Goal: Find specific page/section: Find specific page/section

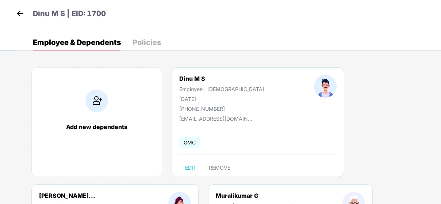
scroll to position [40, 0]
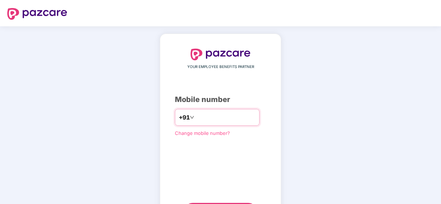
type input "*"
type input "**********"
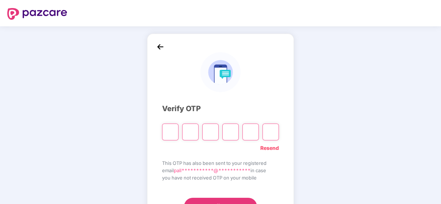
type input "*"
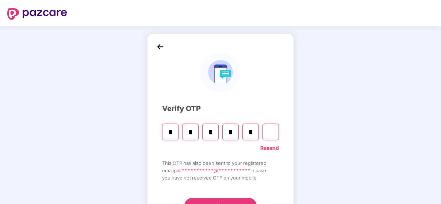
type input "*"
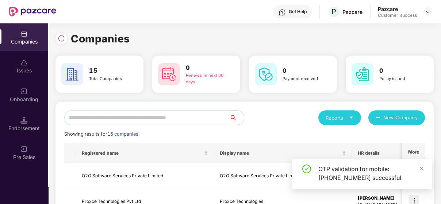
click at [127, 115] on input "text" at bounding box center [146, 117] width 165 height 15
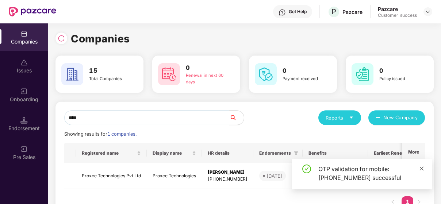
type input "****"
click at [424, 171] on span at bounding box center [422, 168] width 5 height 6
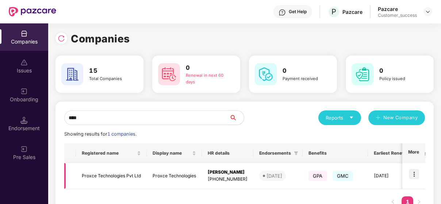
click at [414, 173] on img at bounding box center [414, 174] width 10 height 10
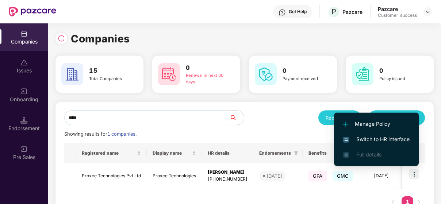
click at [386, 138] on span "Switch to HR interface" at bounding box center [377, 139] width 67 height 8
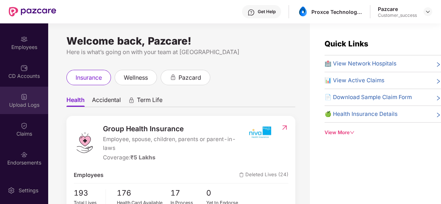
scroll to position [53, 0]
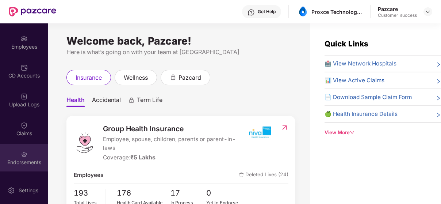
click at [22, 159] on div "Endorsements" at bounding box center [24, 162] width 48 height 7
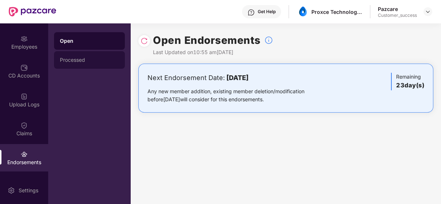
click at [75, 55] on div "Processed" at bounding box center [89, 60] width 71 height 18
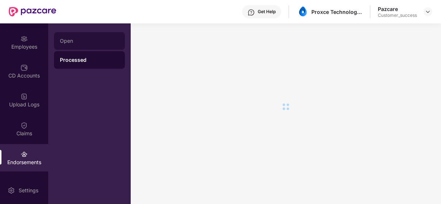
click at [82, 41] on div "Open" at bounding box center [89, 41] width 59 height 6
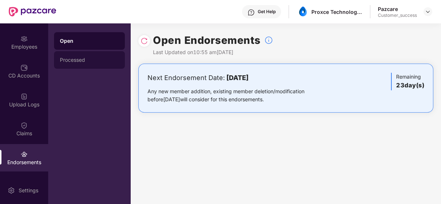
click at [110, 60] on div "Processed" at bounding box center [89, 60] width 59 height 6
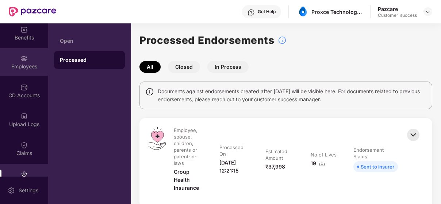
scroll to position [33, 0]
click at [15, 69] on div "Employees" at bounding box center [24, 65] width 48 height 7
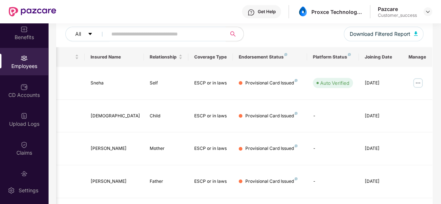
scroll to position [87, 0]
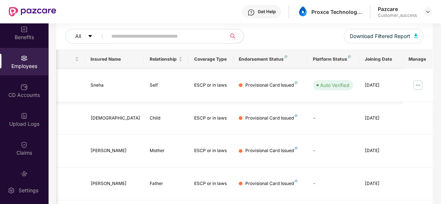
click at [417, 81] on img at bounding box center [419, 85] width 12 height 12
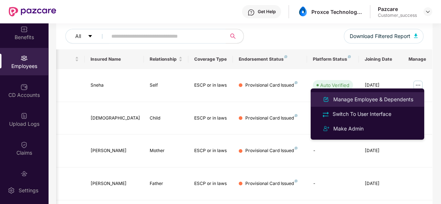
click at [376, 105] on li "Manage Employee & Dependents" at bounding box center [368, 99] width 114 height 15
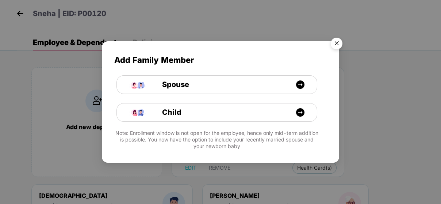
click at [336, 46] on img "Close" at bounding box center [337, 44] width 20 height 20
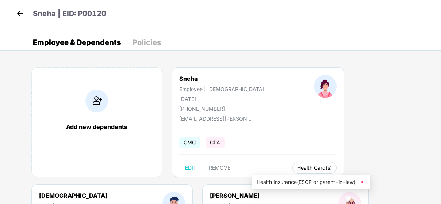
click at [293, 171] on button "Health Card(s)" at bounding box center [315, 168] width 44 height 12
click at [295, 180] on span "Health Insurance(ESCP or parent-in-law)" at bounding box center [311, 182] width 109 height 8
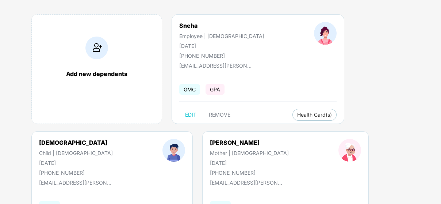
scroll to position [53, 0]
click at [120, 132] on div "[PERSON_NAME] | [DEMOGRAPHIC_DATA] [DATE] [PHONE_NUMBER] [EMAIL_ADDRESS][PERSON…" at bounding box center [112, 187] width 162 height 110
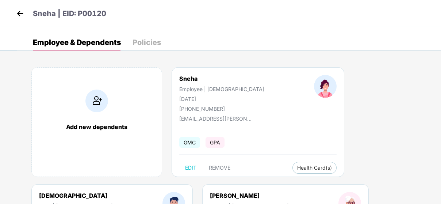
scroll to position [0, 0]
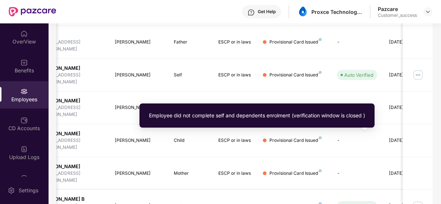
scroll to position [244, 0]
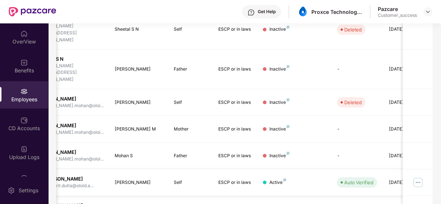
scroll to position [0, 98]
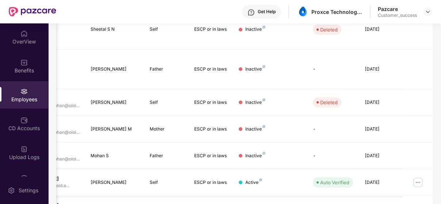
click at [420, 177] on img at bounding box center [419, 183] width 12 height 12
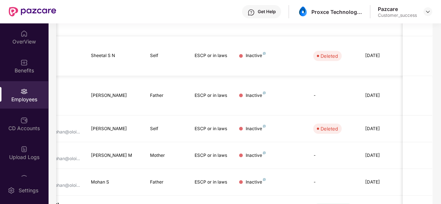
scroll to position [244, 0]
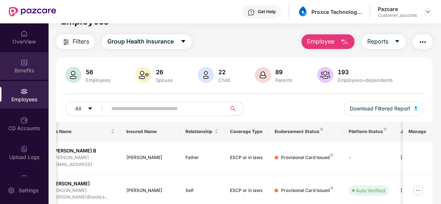
scroll to position [0, 0]
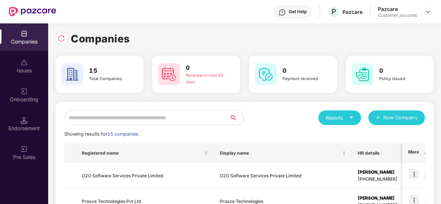
scroll to position [0, 0]
click at [141, 114] on input "text" at bounding box center [146, 117] width 165 height 15
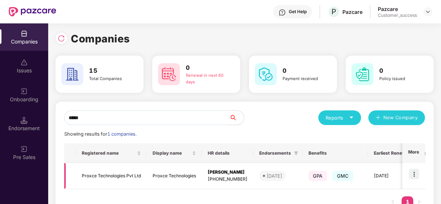
type input "*****"
click at [167, 171] on td "Proxce Technologies" at bounding box center [174, 176] width 55 height 26
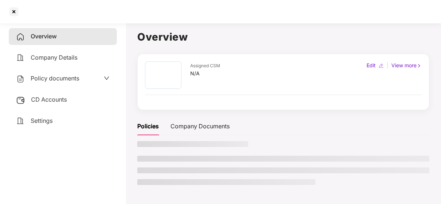
scroll to position [0, 0]
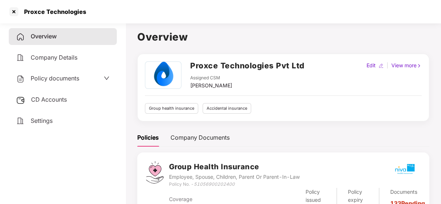
click at [64, 79] on span "Policy documents" at bounding box center [55, 78] width 49 height 7
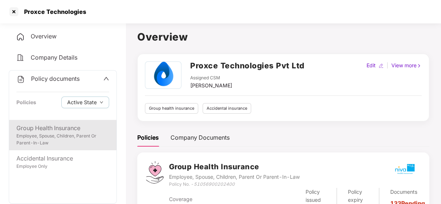
click at [39, 140] on div "Employee, Spouse, Children, Parent Or Parent-In-Law" at bounding box center [62, 140] width 93 height 14
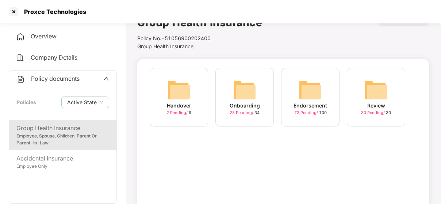
scroll to position [15, 0]
click at [314, 88] on img at bounding box center [310, 88] width 23 height 23
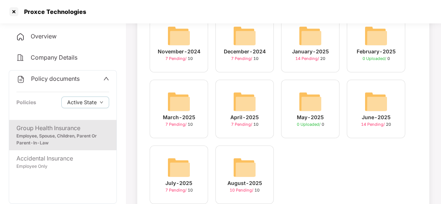
scroll to position [15, 0]
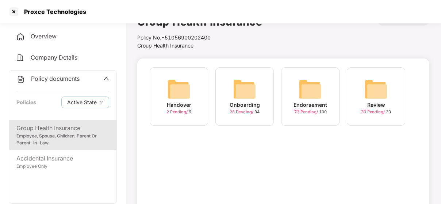
click at [296, 88] on div "Endorsement 73 Pending / 100" at bounding box center [310, 96] width 58 height 58
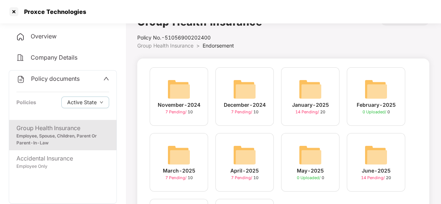
scroll to position [93, 0]
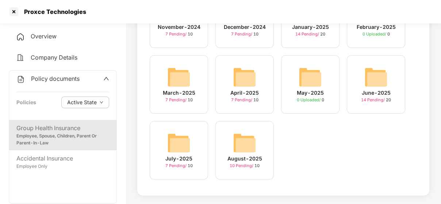
click at [241, 148] on img at bounding box center [244, 142] width 23 height 23
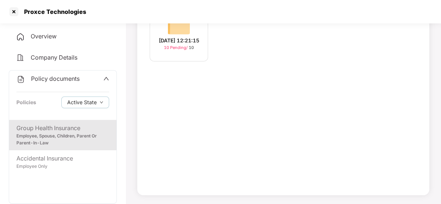
scroll to position [79, 0]
click at [177, 37] on div "[DATE] 12:21:15" at bounding box center [179, 41] width 41 height 8
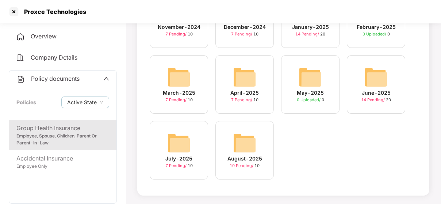
click at [166, 149] on div "July-2025 7 Pending / 10" at bounding box center [179, 150] width 58 height 58
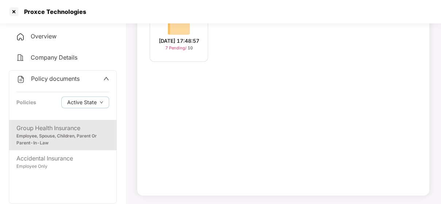
click at [179, 35] on img at bounding box center [178, 25] width 23 height 23
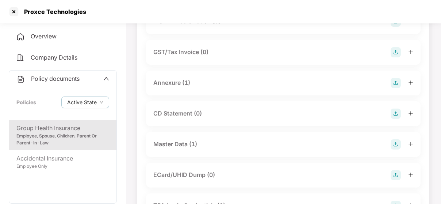
scroll to position [105, 0]
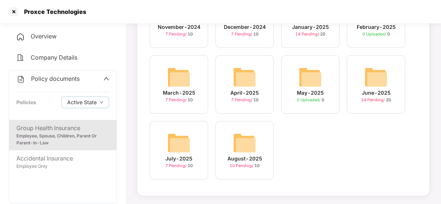
scroll to position [15, 0]
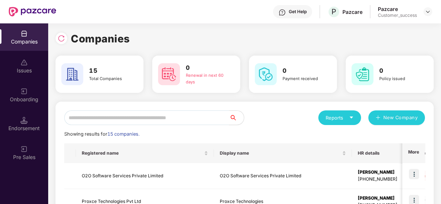
scroll to position [0, 0]
click at [127, 117] on input "text" at bounding box center [146, 117] width 165 height 15
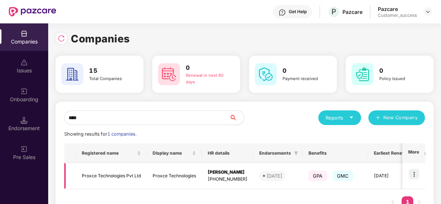
type input "****"
click at [413, 175] on img at bounding box center [414, 174] width 10 height 10
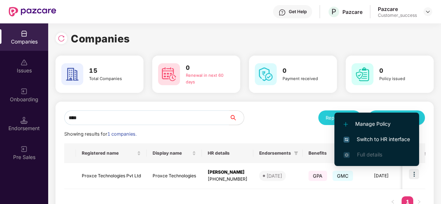
click at [395, 133] on li "Switch to HR interface" at bounding box center [377, 139] width 85 height 15
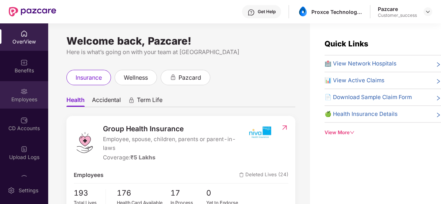
click at [13, 92] on div "Employees" at bounding box center [24, 94] width 48 height 27
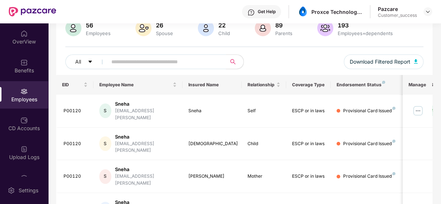
scroll to position [64, 0]
